Goal: Information Seeking & Learning: Learn about a topic

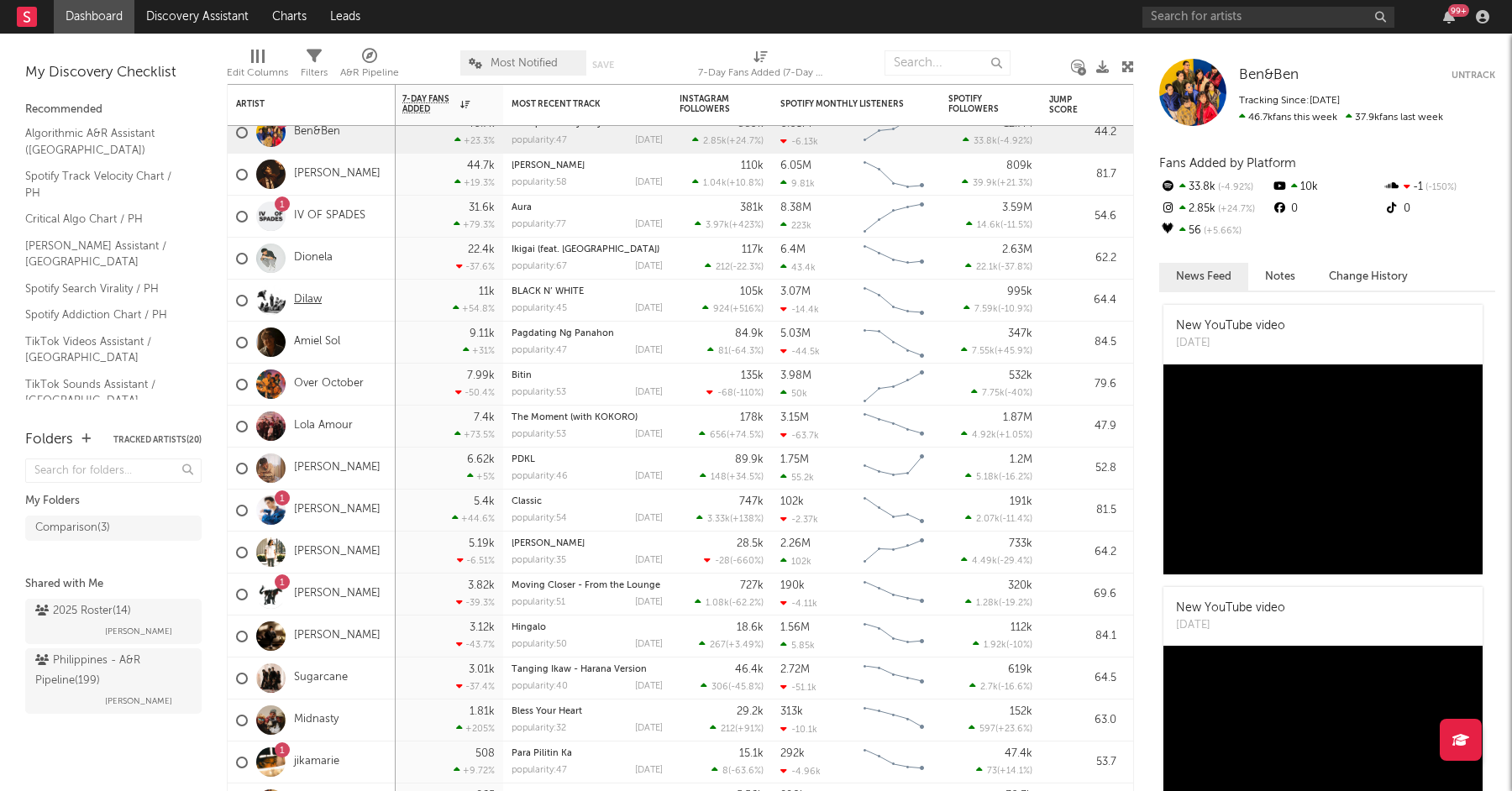
click at [306, 297] on link "Dilaw" at bounding box center [307, 299] width 28 height 14
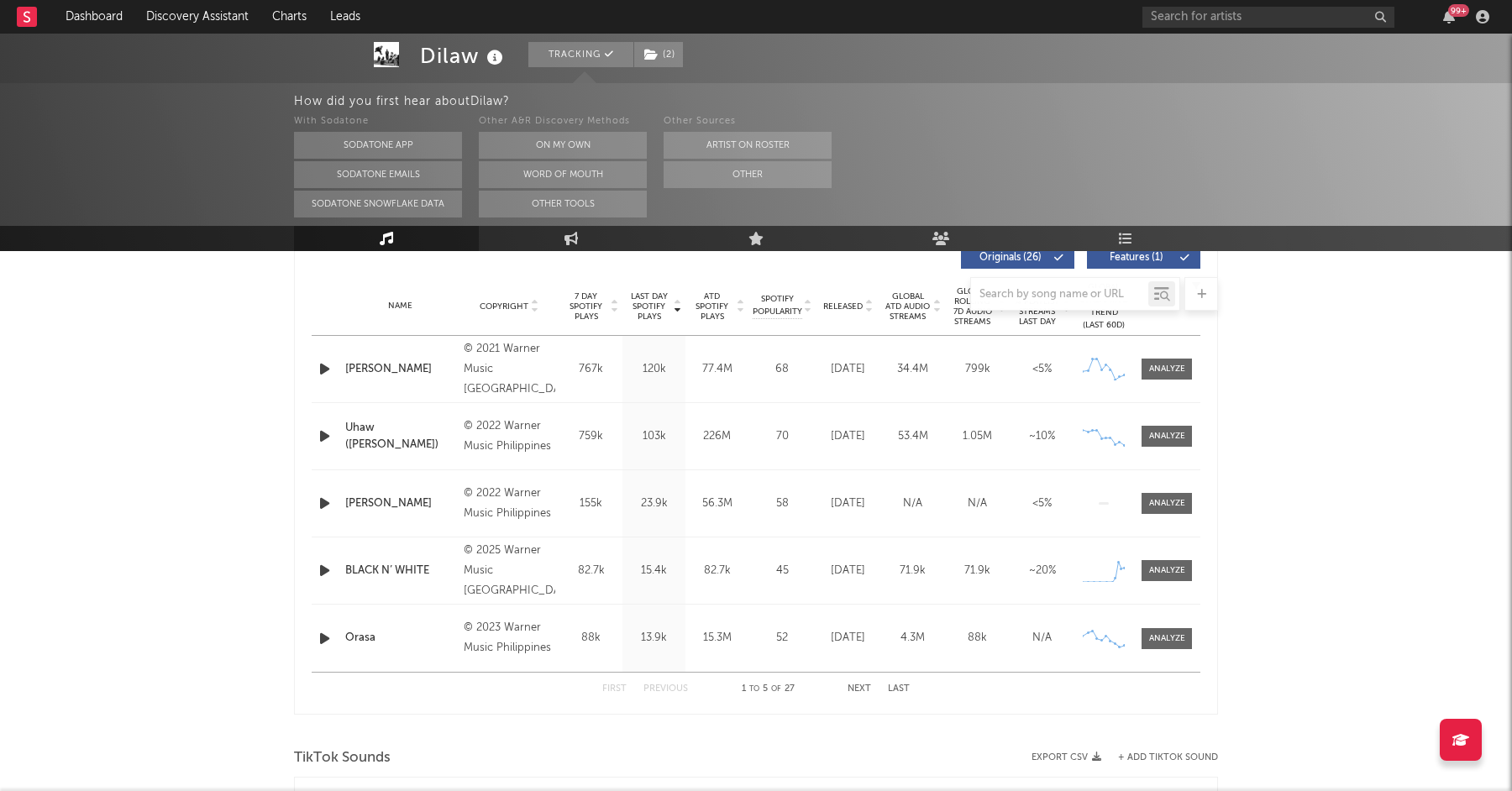
scroll to position [654, 0]
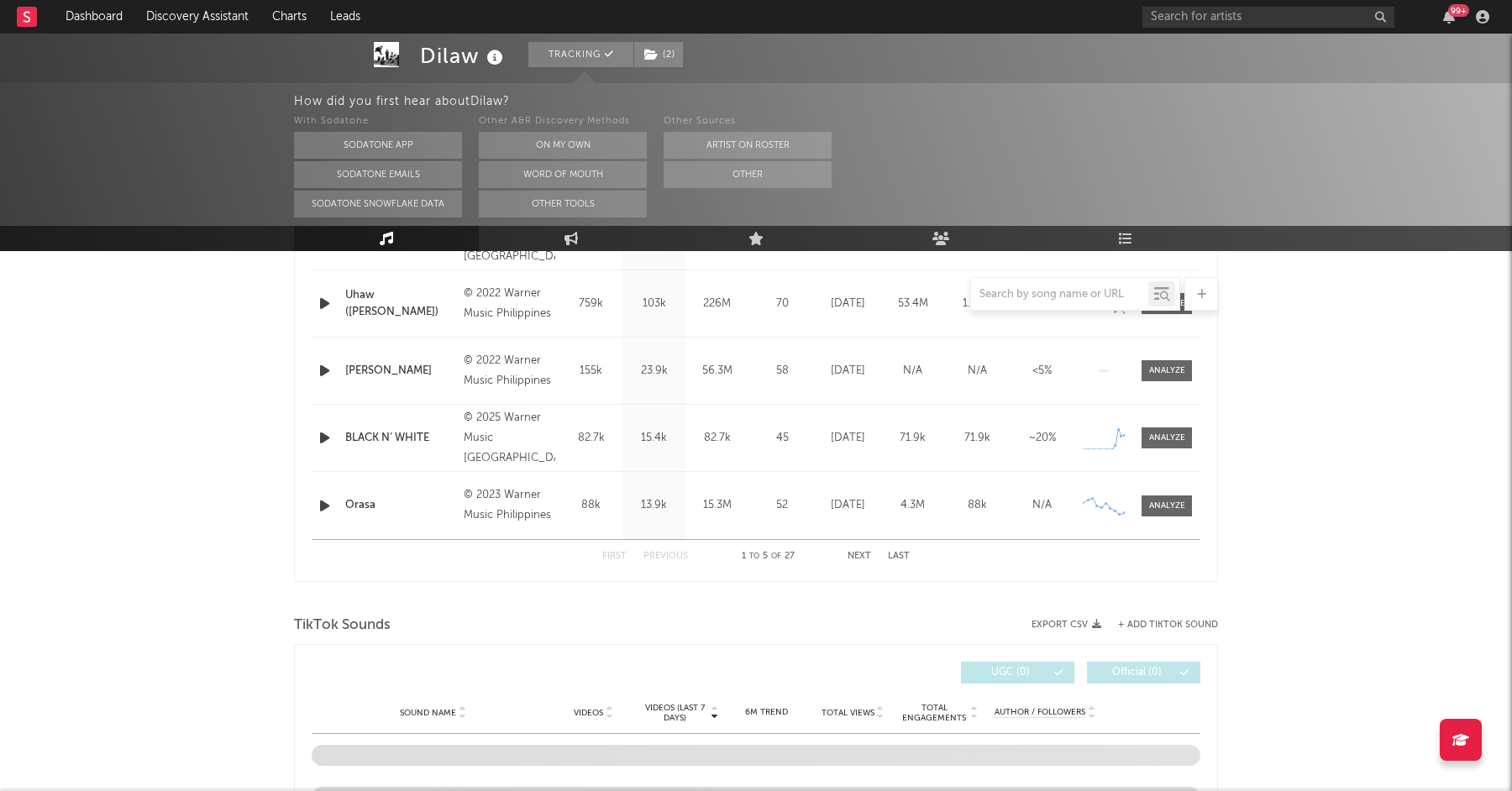
select select "6m"
